Goal: Transaction & Acquisition: Obtain resource

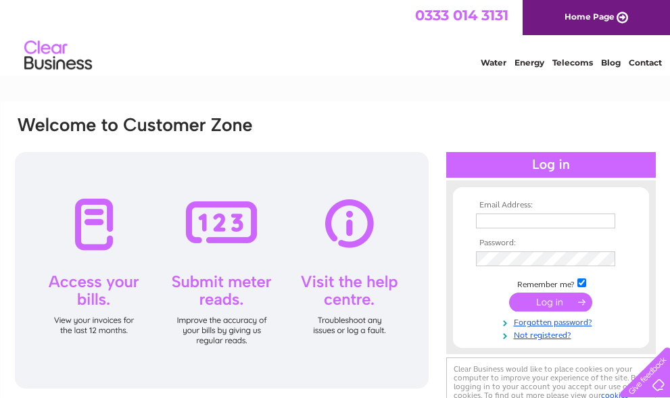
click at [494, 220] on input "text" at bounding box center [545, 221] width 139 height 15
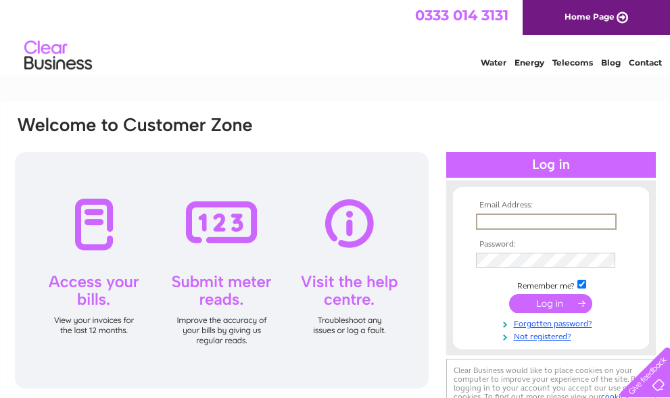
type input "blanchard@farmline.com"
click at [541, 302] on input "submit" at bounding box center [550, 302] width 83 height 19
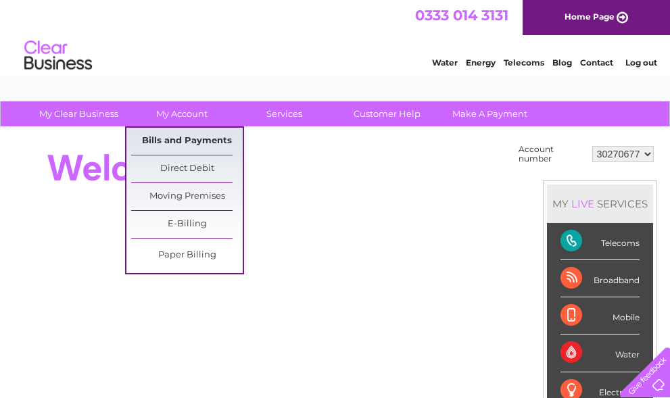
click at [166, 135] on link "Bills and Payments" at bounding box center [187, 141] width 112 height 27
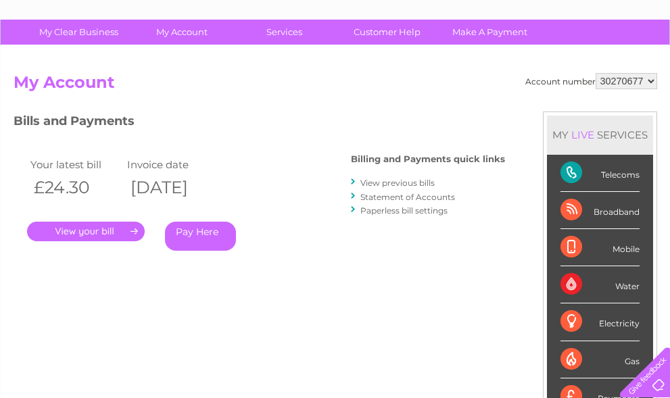
scroll to position [68, 0]
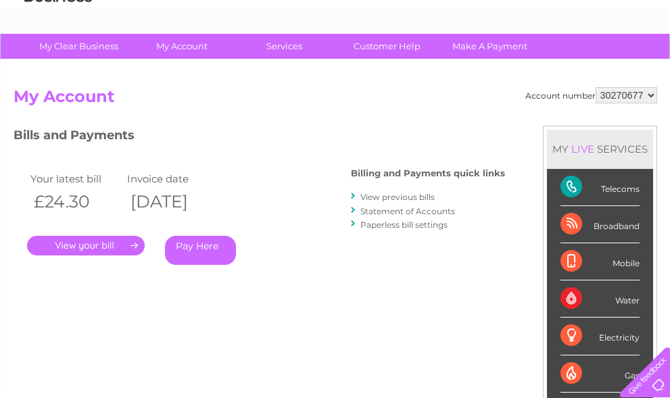
click at [80, 245] on link "." at bounding box center [86, 246] width 118 height 20
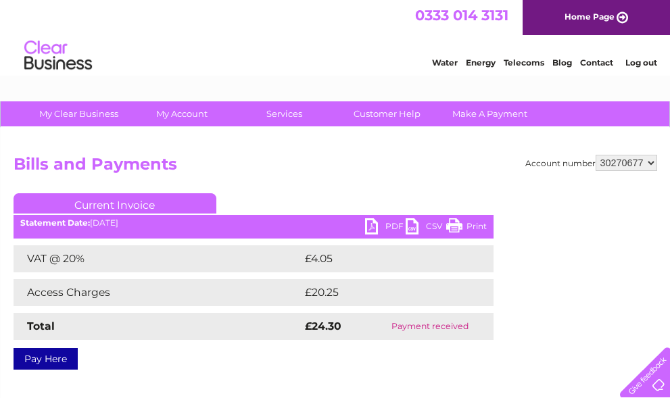
click at [654, 163] on select "30270677 30270680" at bounding box center [626, 163] width 62 height 16
select select "30270680"
click at [595, 155] on select "30270677 30270680" at bounding box center [626, 163] width 62 height 16
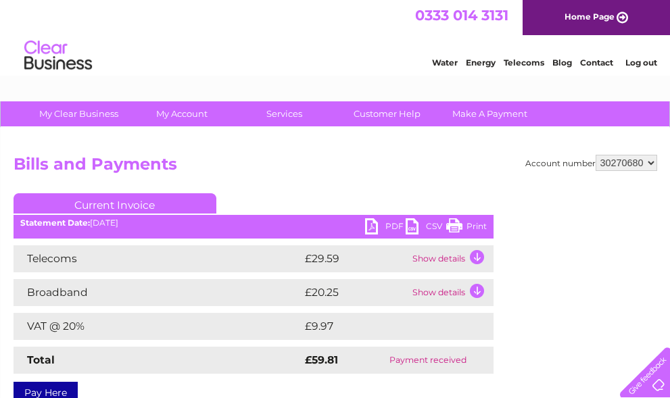
click at [385, 226] on link "PDF" at bounding box center [385, 228] width 41 height 20
